Goal: Task Accomplishment & Management: Use online tool/utility

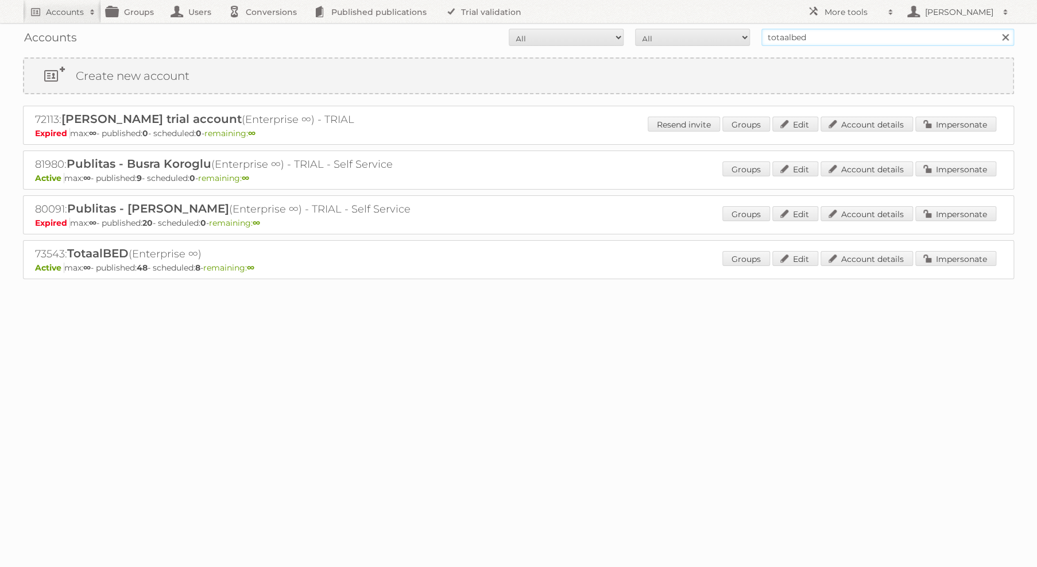
click at [826, 42] on input "totaalbed" at bounding box center [888, 37] width 253 height 17
paste input "88254"
type input "88254"
click at [996, 29] on input "Search" at bounding box center [1004, 37] width 17 height 17
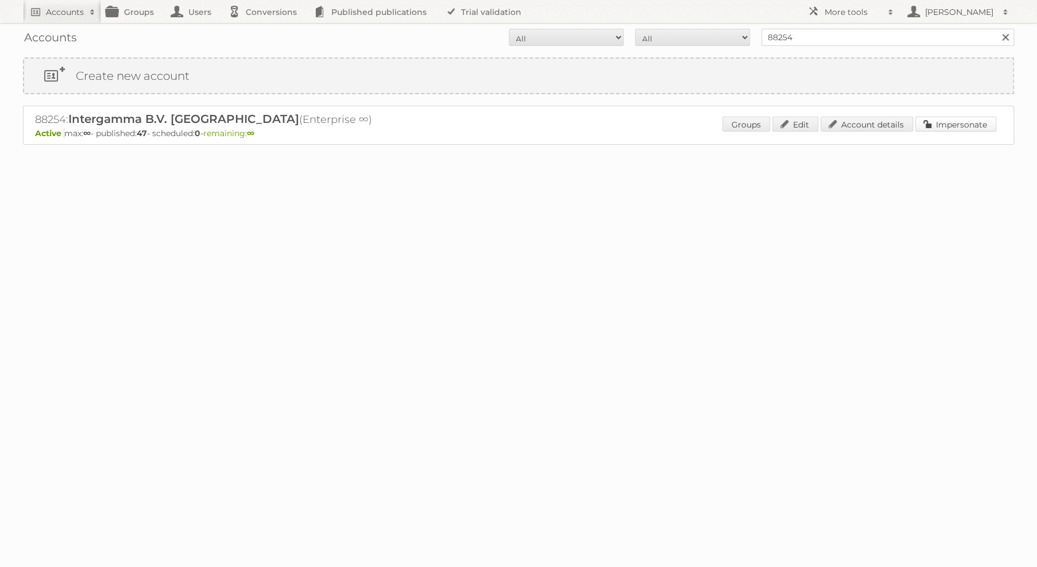
click at [942, 118] on link "Impersonate" at bounding box center [955, 124] width 81 height 15
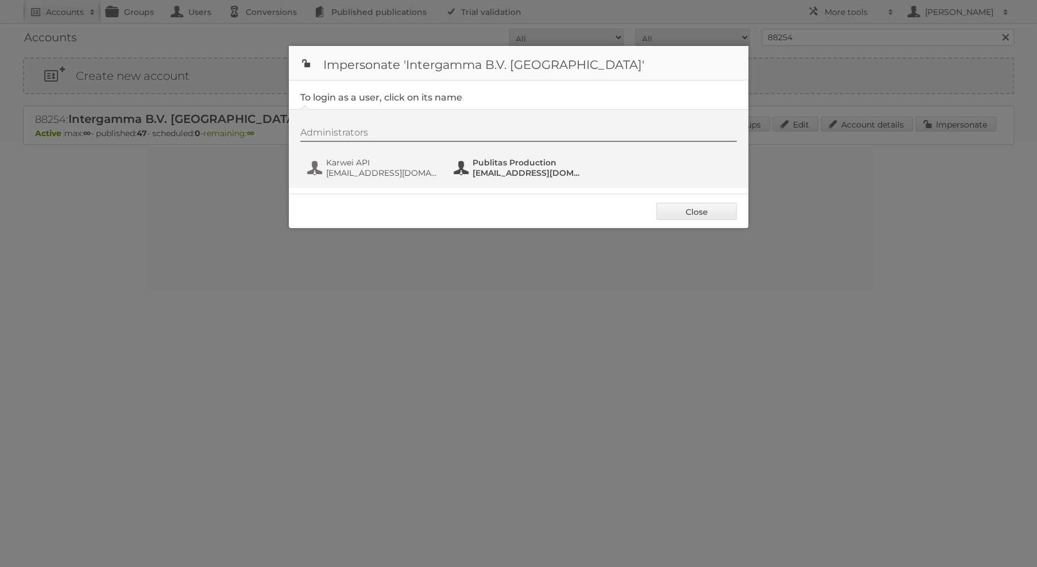
click at [487, 167] on span "Publitas Production" at bounding box center [528, 162] width 111 height 10
